Goal: Task Accomplishment & Management: Manage account settings

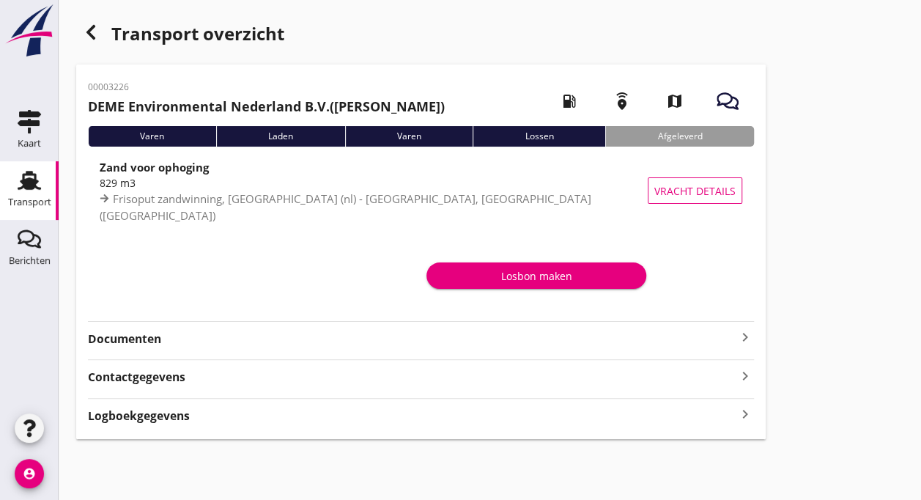
click at [527, 276] on div "Losbon maken" at bounding box center [536, 275] width 196 height 15
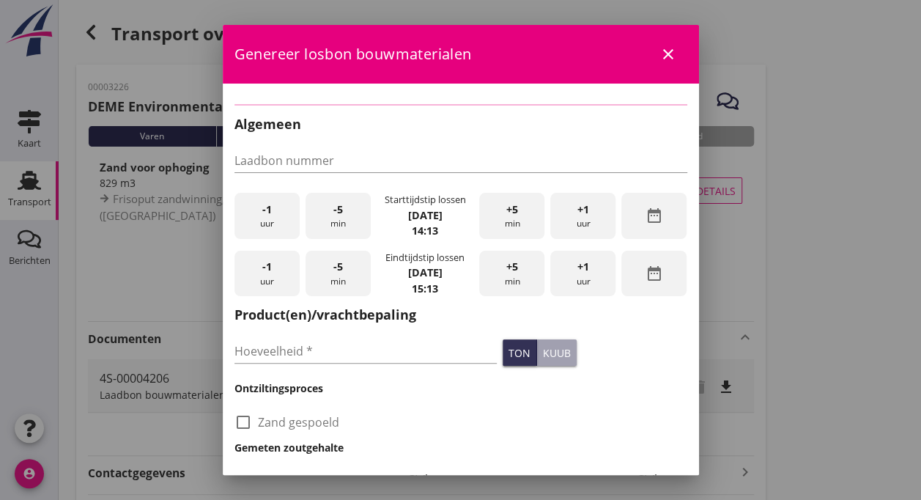
type input "4S-00004206"
type input "829"
checkbox input "true"
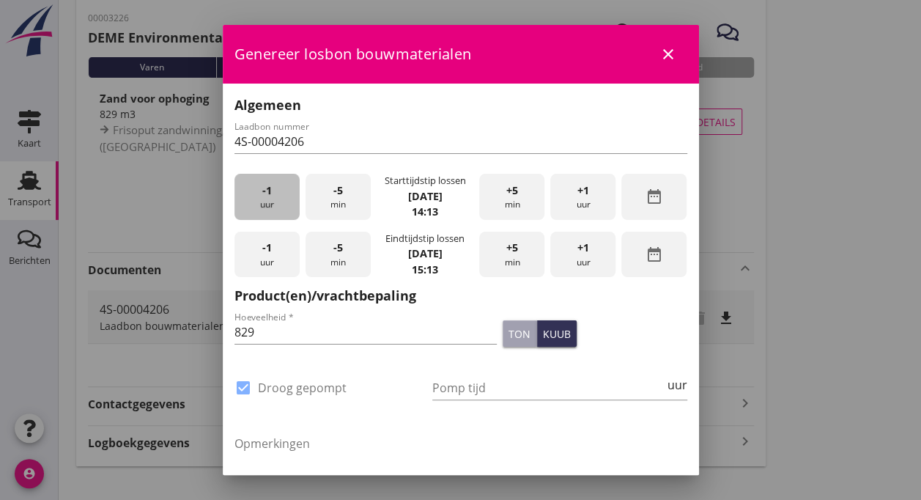
click at [278, 200] on div "-1 uur" at bounding box center [267, 197] width 65 height 46
click at [578, 193] on span "+1" at bounding box center [584, 190] width 12 height 16
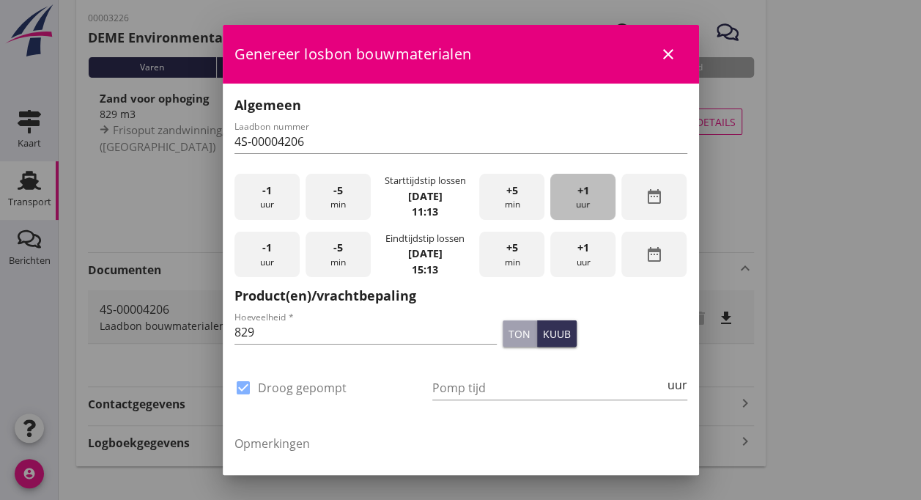
click at [578, 193] on span "+1" at bounding box center [584, 190] width 12 height 16
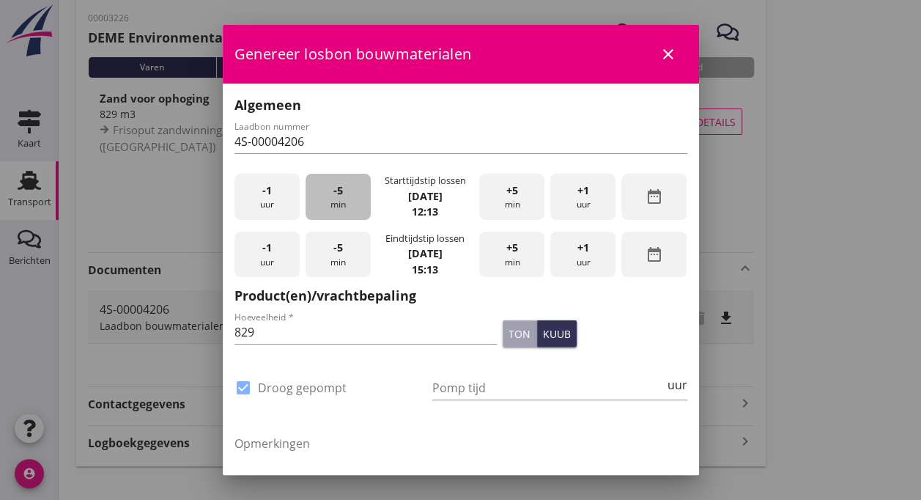
click at [339, 196] on span "-5" at bounding box center [338, 190] width 10 height 16
click at [578, 253] on span "+1" at bounding box center [584, 248] width 12 height 16
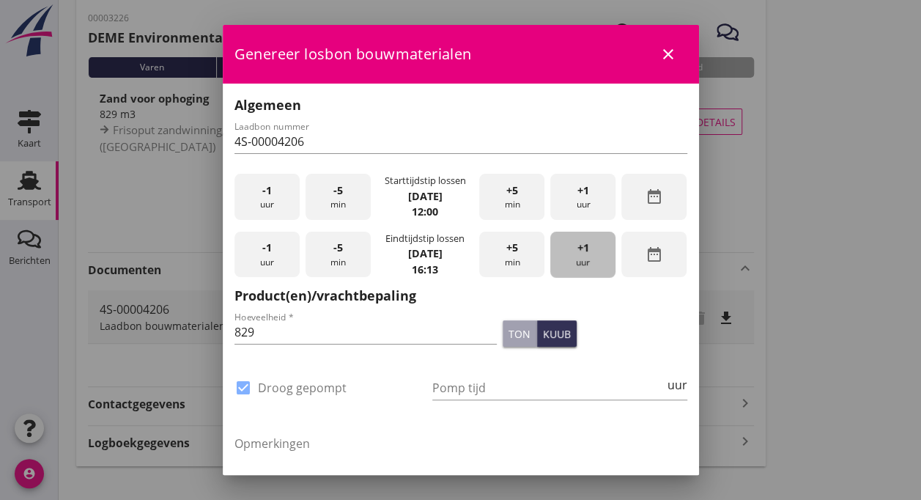
click at [578, 253] on span "+1" at bounding box center [584, 248] width 12 height 16
click at [337, 254] on span "-5" at bounding box center [338, 248] width 10 height 16
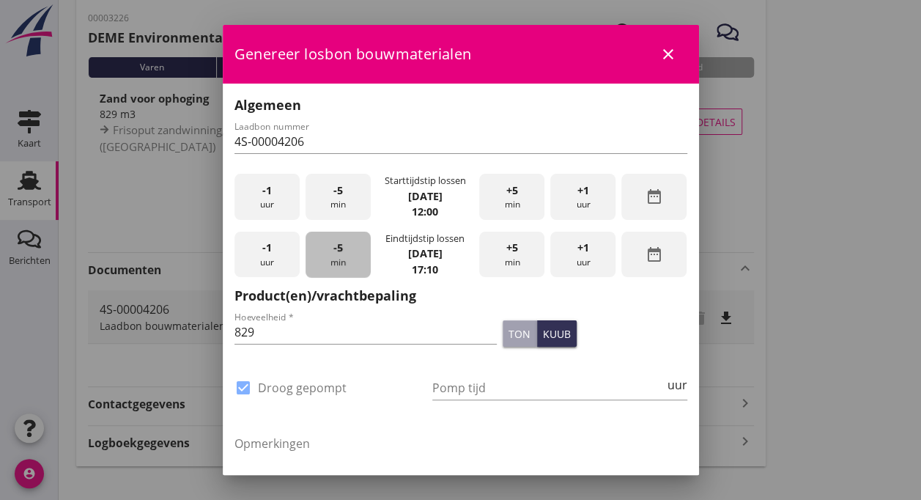
click at [337, 254] on span "-5" at bounding box center [338, 248] width 10 height 16
click at [270, 334] on input "829" at bounding box center [366, 331] width 263 height 23
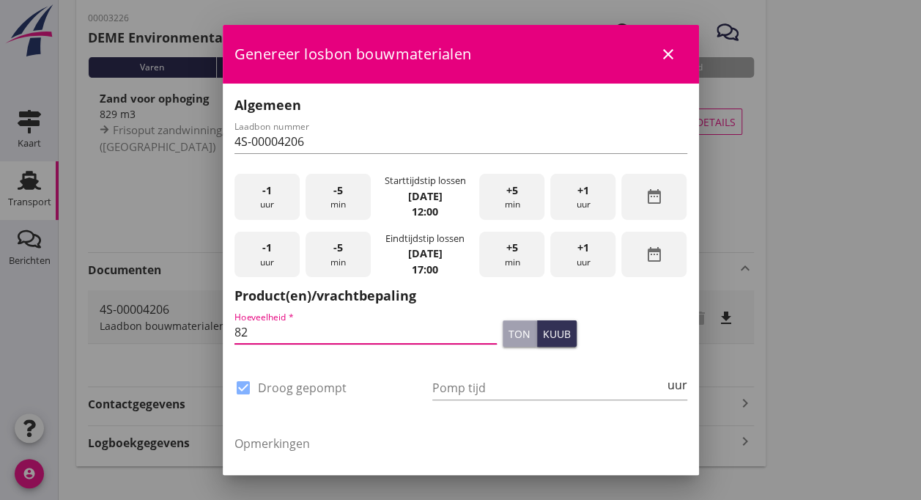
type input "8"
type input "1090"
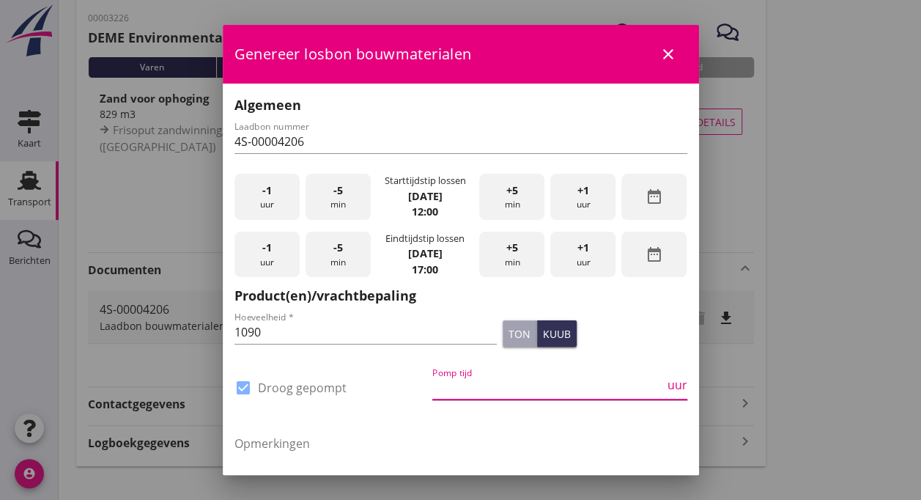
click at [487, 394] on input "Pomp tijd" at bounding box center [548, 387] width 232 height 23
type input "12"
click at [473, 431] on div "Opmerkingen" at bounding box center [461, 473] width 453 height 100
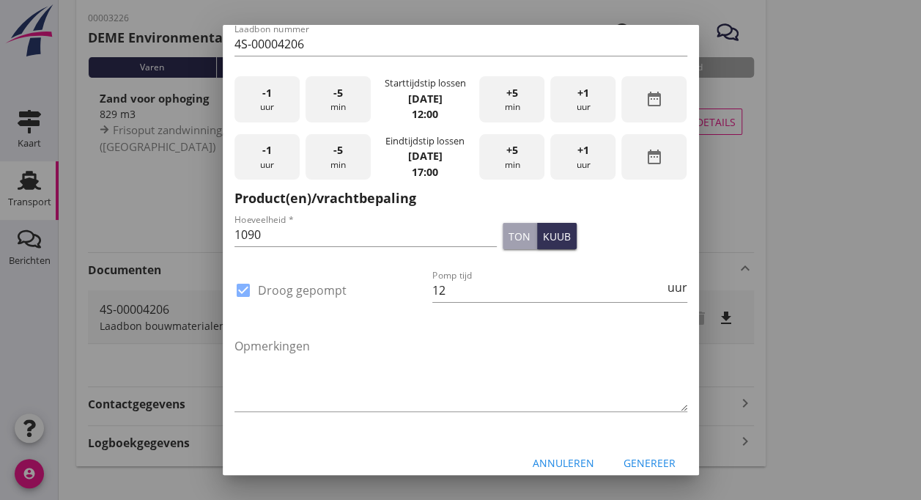
scroll to position [113, 0]
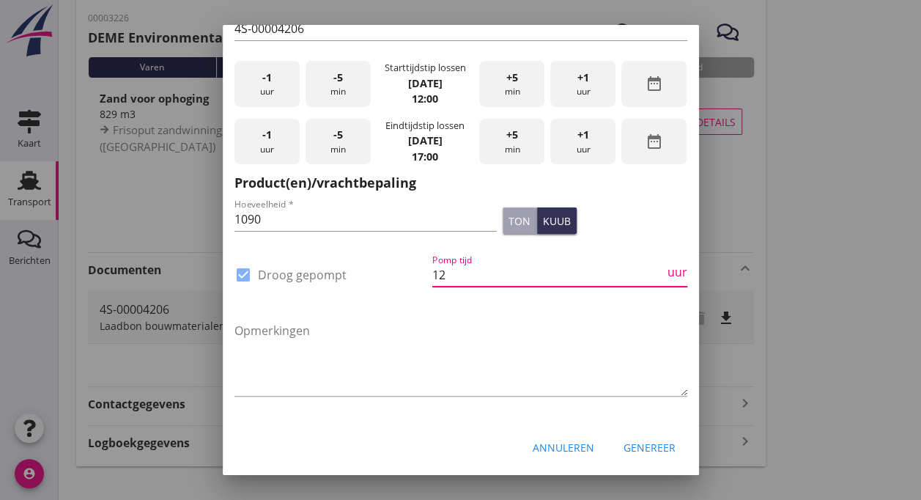
click at [449, 277] on input "12" at bounding box center [548, 274] width 232 height 23
click at [273, 368] on textarea "Opmerkingen" at bounding box center [461, 357] width 453 height 77
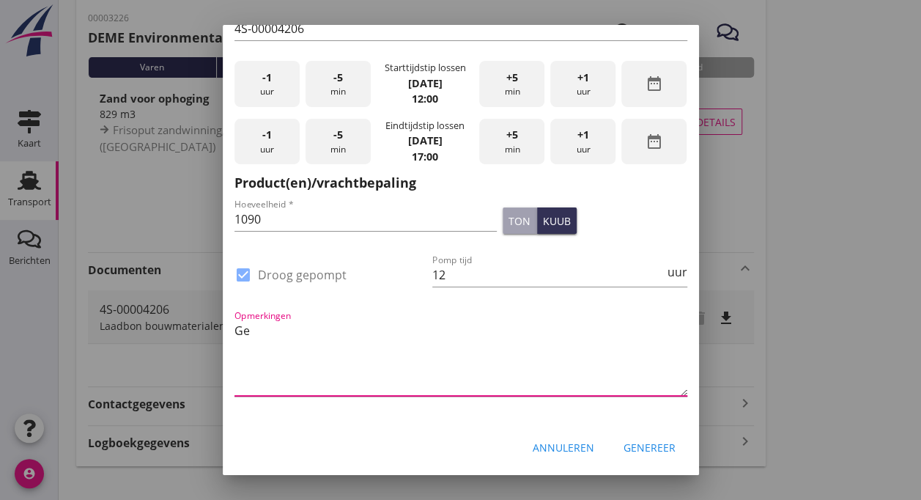
type textarea "G"
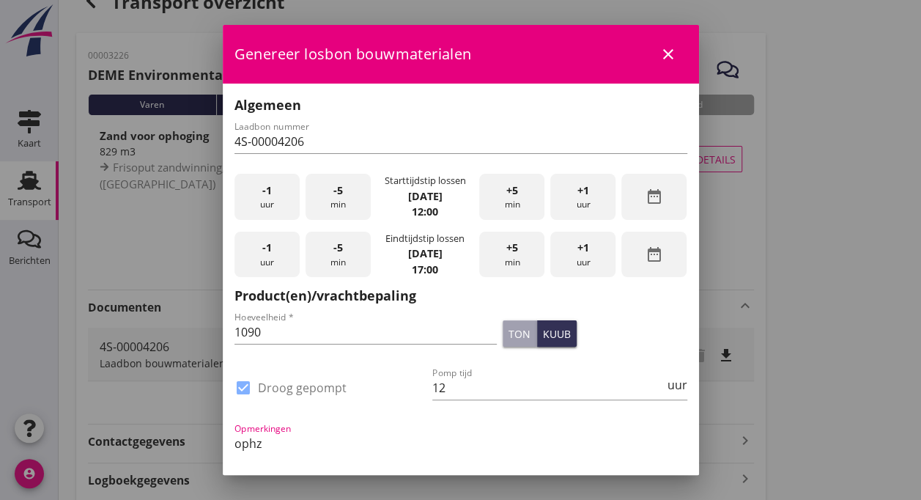
scroll to position [31, 0]
type textarea "ophz"
click at [103, 257] on div at bounding box center [460, 250] width 921 height 500
click at [660, 51] on icon "close" at bounding box center [669, 54] width 18 height 18
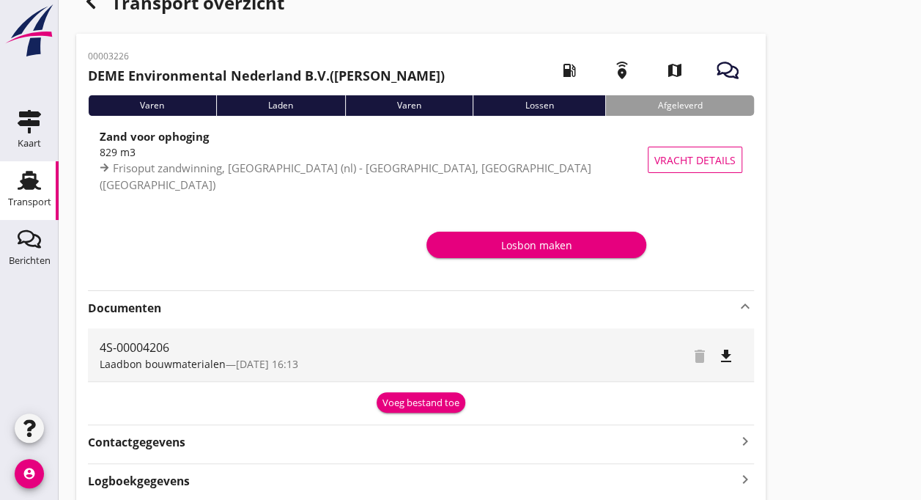
click at [593, 378] on div "delete file_download" at bounding box center [668, 354] width 150 height 53
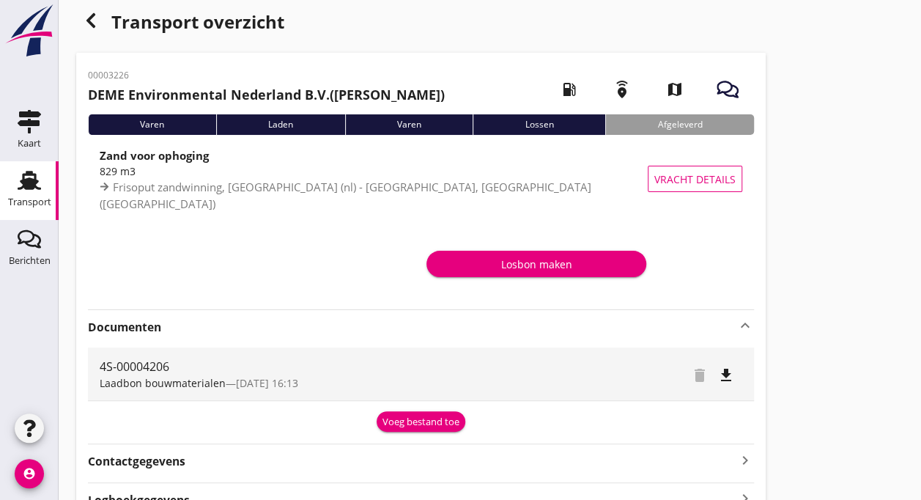
scroll to position [12, 0]
click at [728, 378] on icon "file_download" at bounding box center [726, 375] width 18 height 18
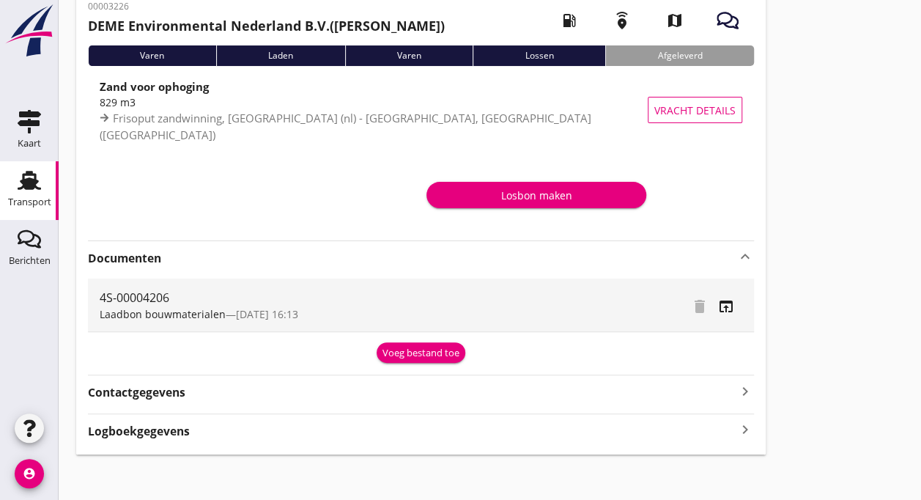
scroll to position [86, 0]
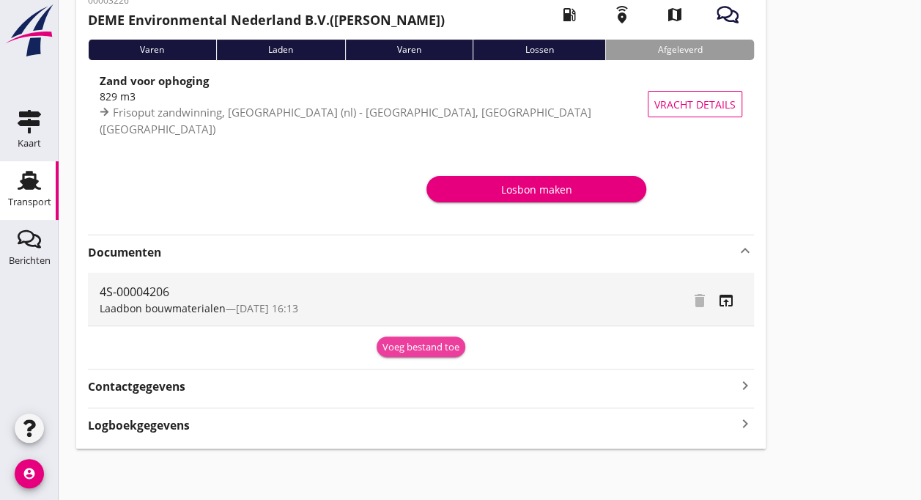
click at [427, 345] on div "Voeg bestand toe" at bounding box center [421, 347] width 77 height 15
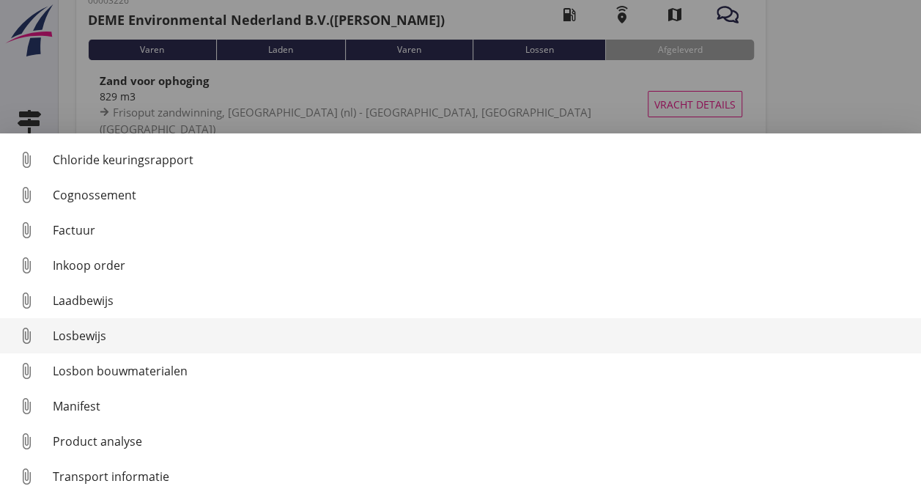
scroll to position [67, 0]
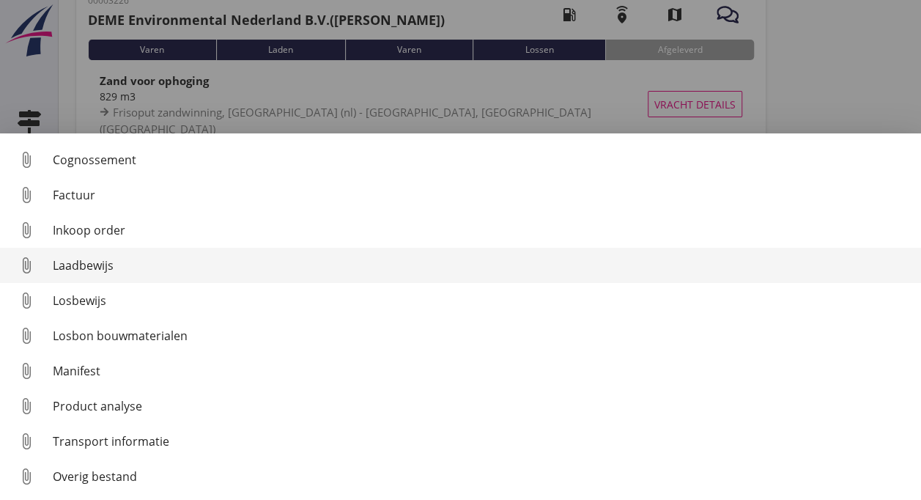
click at [76, 269] on div "Laadbewijs" at bounding box center [481, 266] width 857 height 18
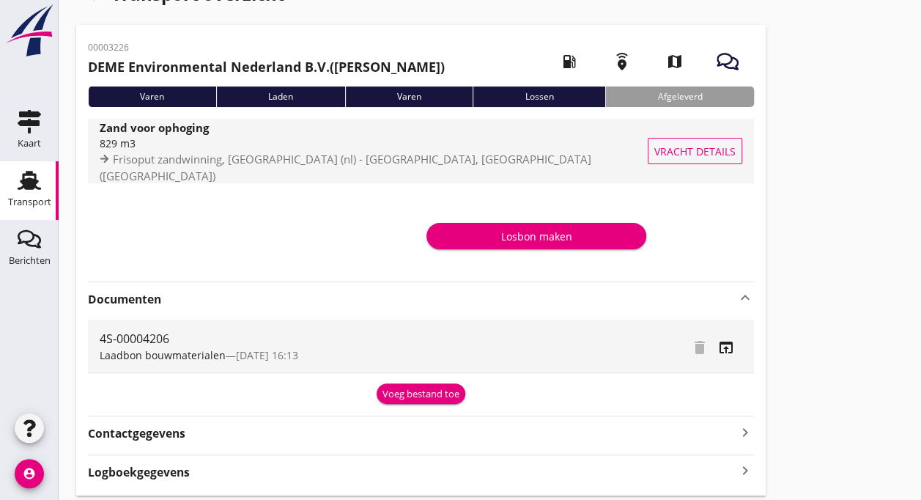
scroll to position [0, 0]
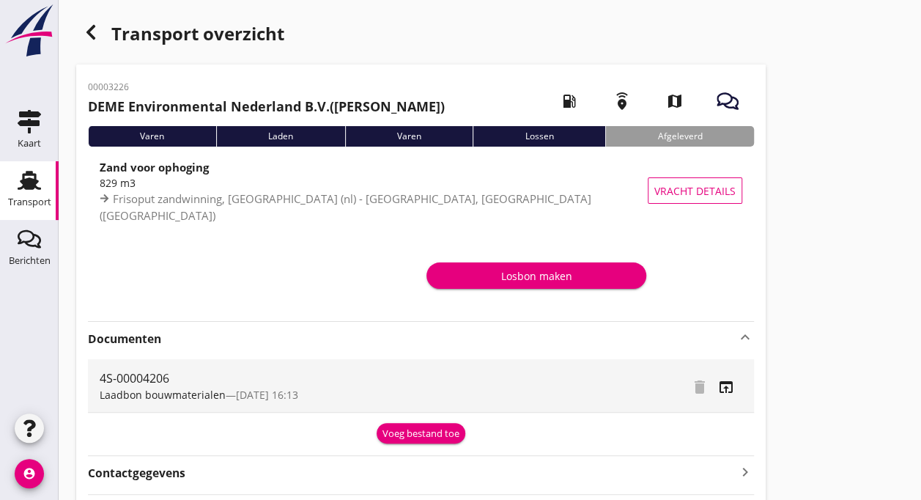
click at [28, 183] on use at bounding box center [29, 180] width 23 height 19
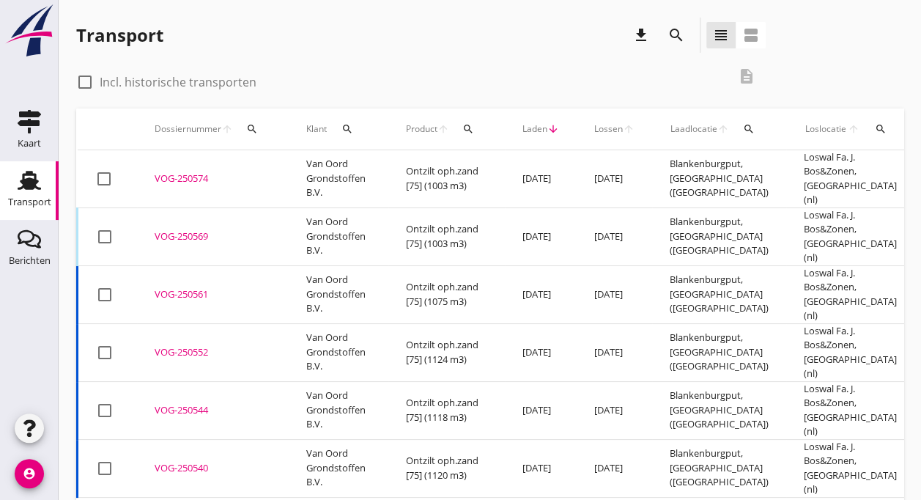
click at [436, 218] on td "Ontzilt oph.zand [75] (1003 m3)" at bounding box center [446, 236] width 117 height 58
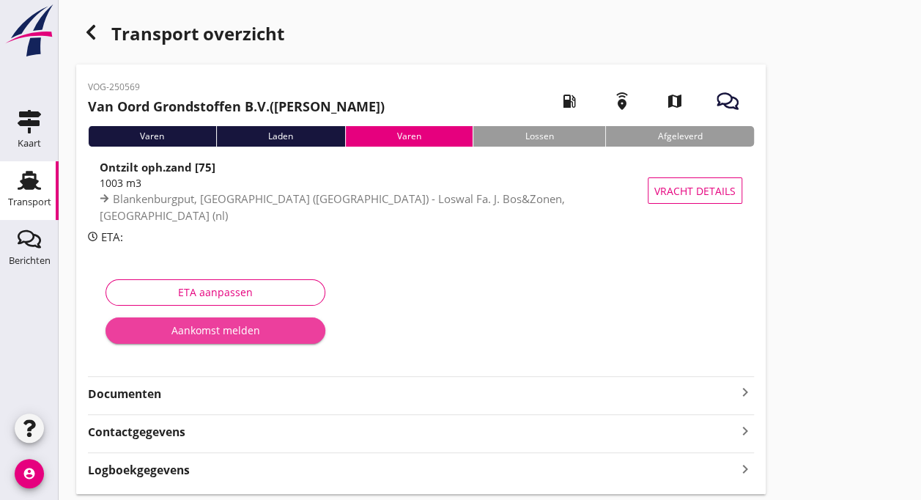
click at [227, 330] on div "Aankomst melden" at bounding box center [215, 329] width 196 height 15
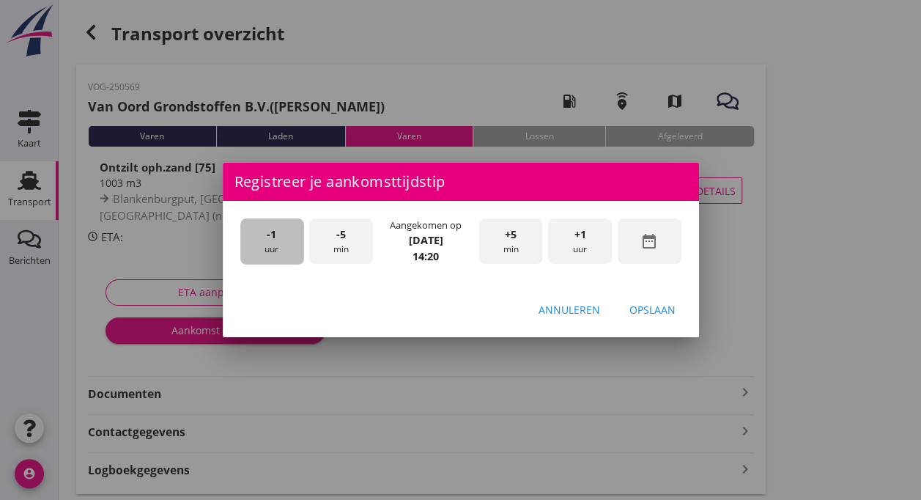
click at [263, 243] on div "-1 uur" at bounding box center [272, 241] width 64 height 46
click at [340, 243] on div "-5 min" at bounding box center [341, 241] width 64 height 46
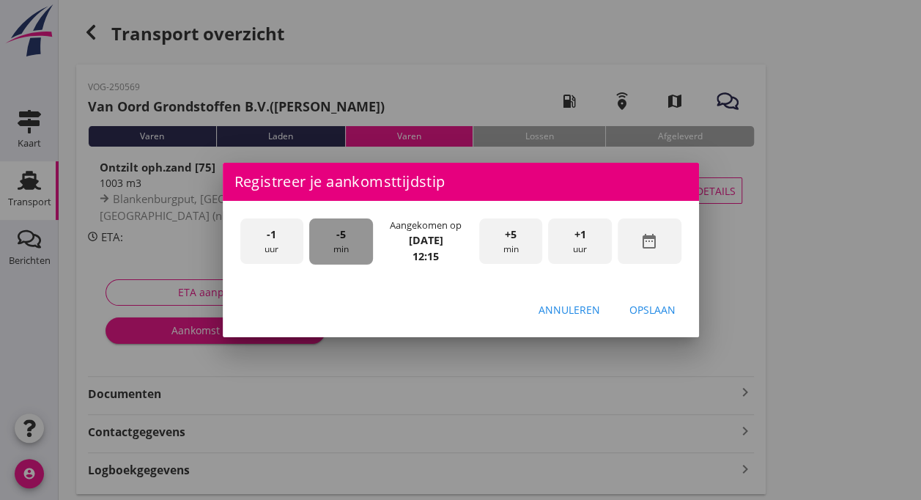
click at [340, 243] on div "-5 min" at bounding box center [341, 241] width 64 height 46
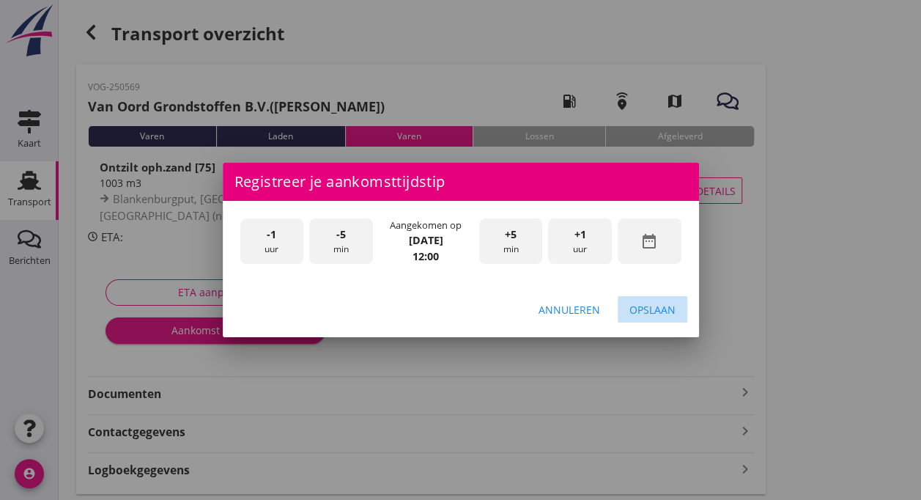
click at [657, 311] on div "Opslaan" at bounding box center [653, 309] width 46 height 15
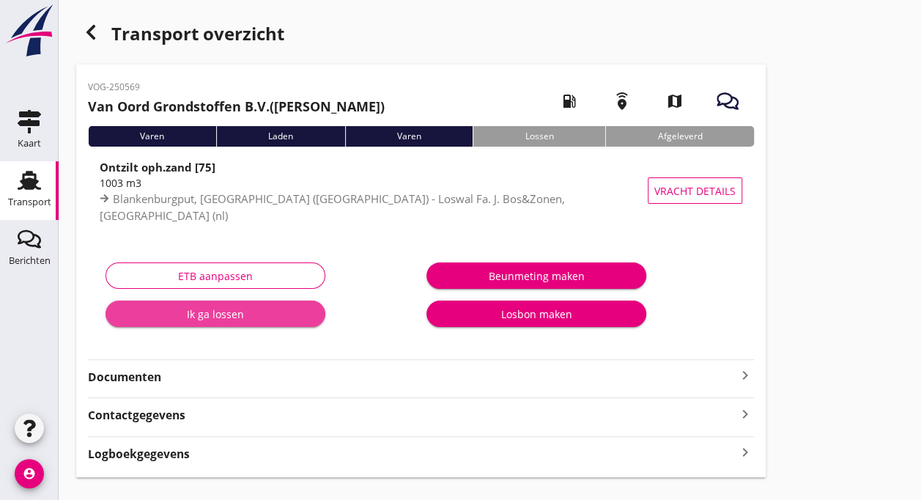
click at [243, 314] on div "Ik ga lossen" at bounding box center [215, 313] width 196 height 15
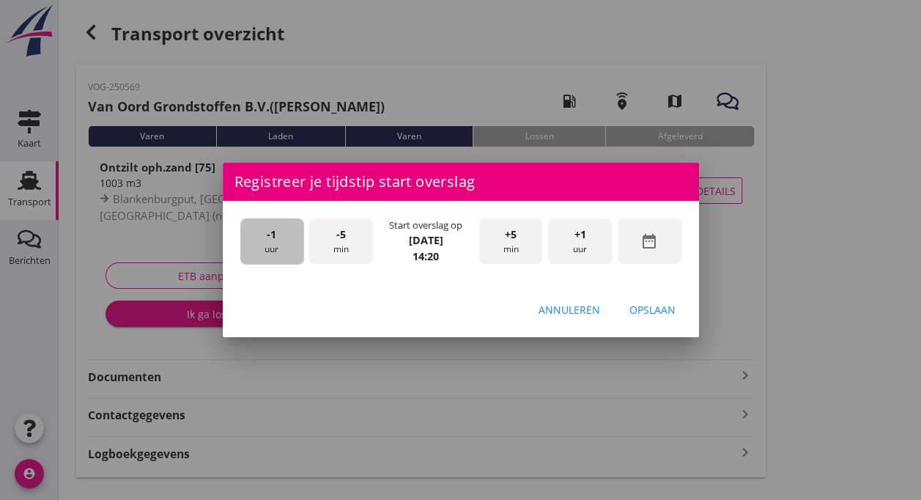
click at [273, 238] on span "-1" at bounding box center [272, 234] width 10 height 16
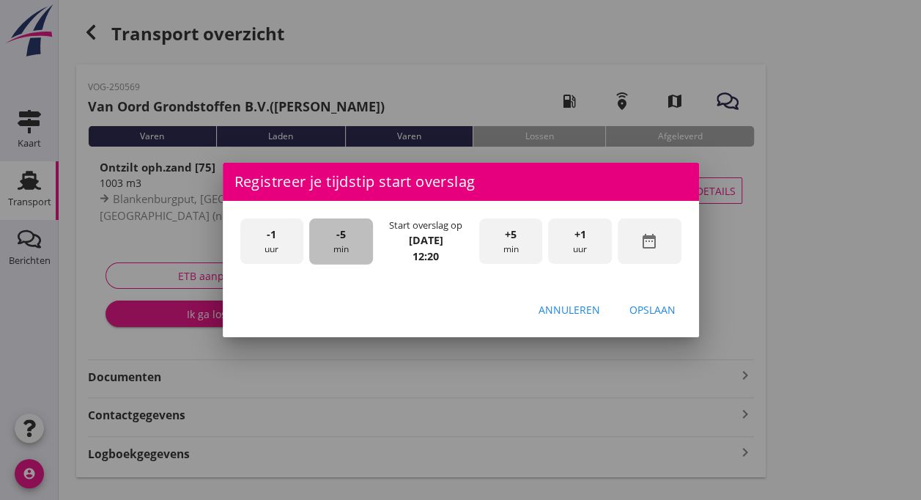
click at [350, 255] on div "-5 min" at bounding box center [341, 241] width 64 height 46
click at [650, 311] on div "Opslaan" at bounding box center [653, 309] width 46 height 15
